Goal: Task Accomplishment & Management: Manage account settings

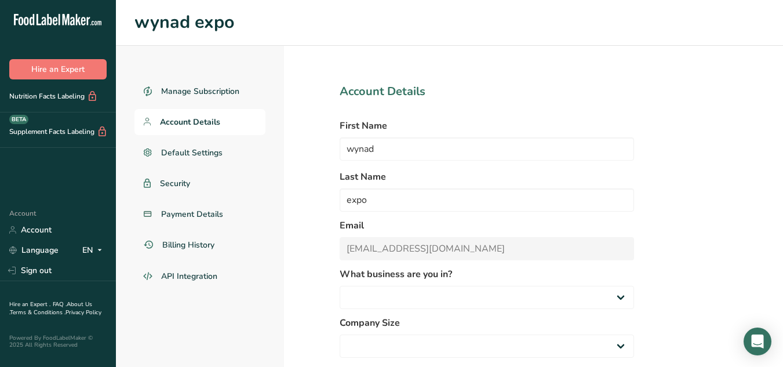
select select "1"
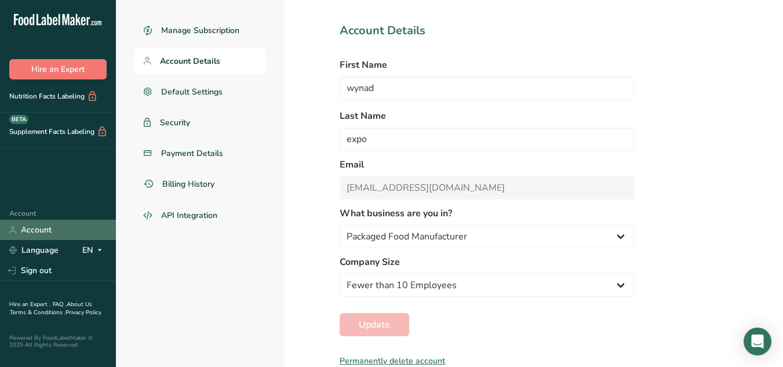
click at [60, 233] on link "Account" at bounding box center [58, 230] width 116 height 20
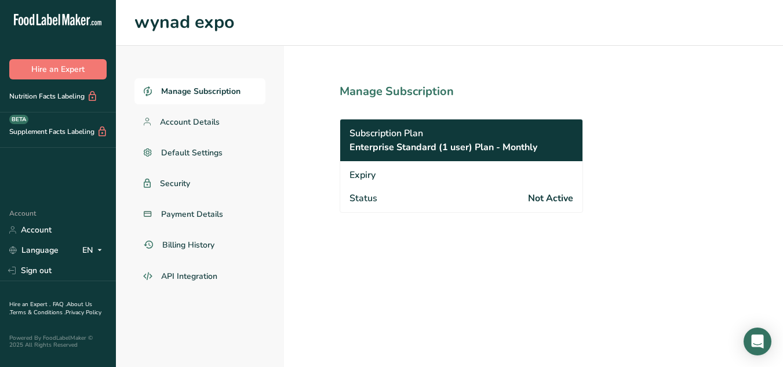
click at [546, 199] on span "Not Active" at bounding box center [550, 198] width 45 height 14
click at [194, 121] on span "Account Details" at bounding box center [190, 122] width 60 height 12
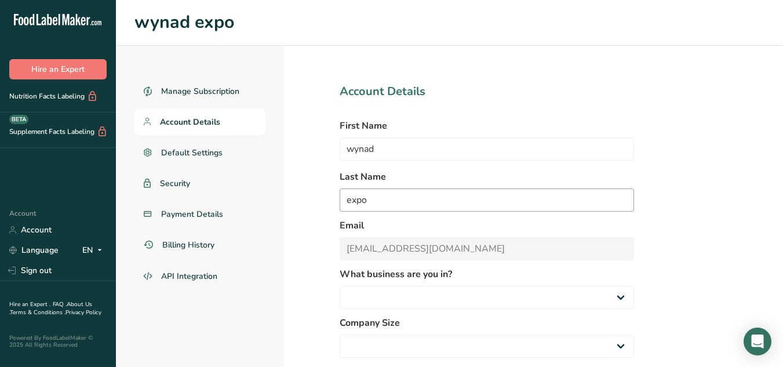
scroll to position [61, 0]
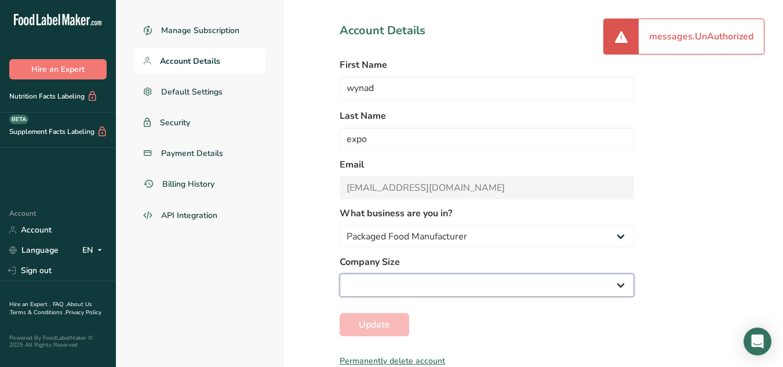
click at [407, 283] on select at bounding box center [486, 284] width 294 height 23
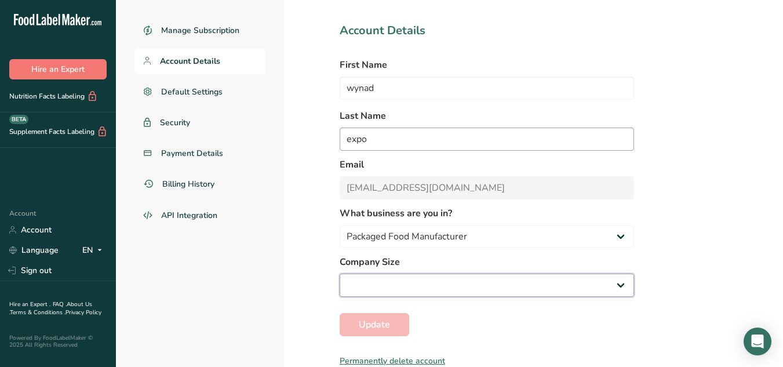
scroll to position [0, 0]
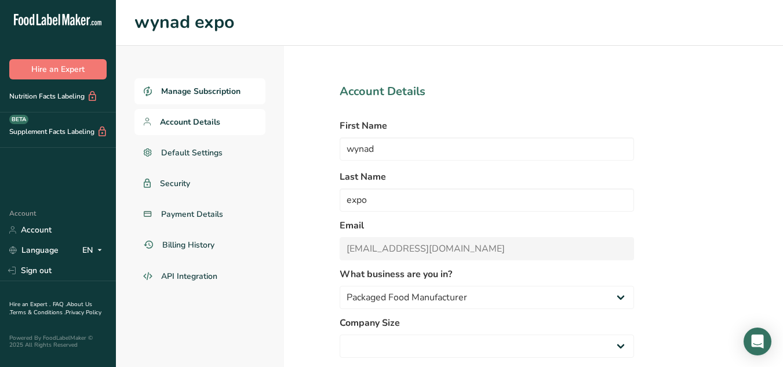
select select
click at [255, 95] on link "Manage Subscription" at bounding box center [199, 91] width 131 height 26
